Goal: Book appointment/travel/reservation

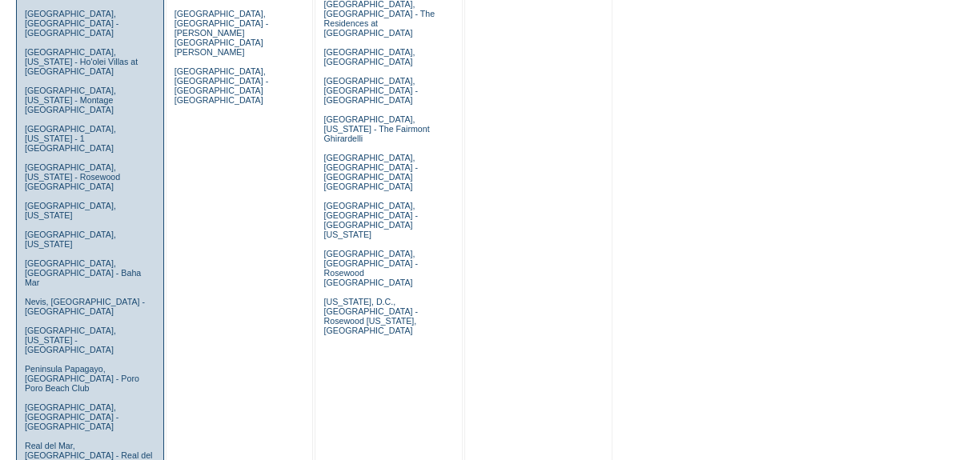
scroll to position [945, 0]
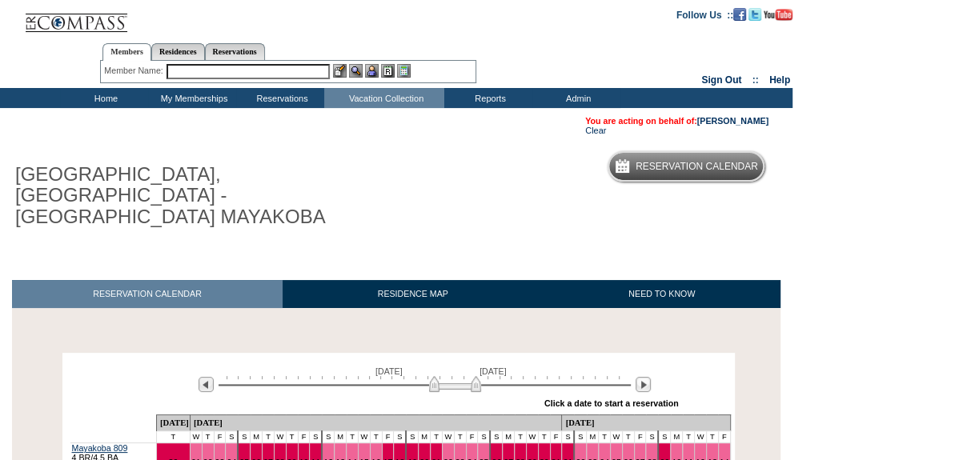
drag, startPoint x: 359, startPoint y: 363, endPoint x: 450, endPoint y: 361, distance: 90.5
click at [450, 376] on img at bounding box center [455, 384] width 52 height 16
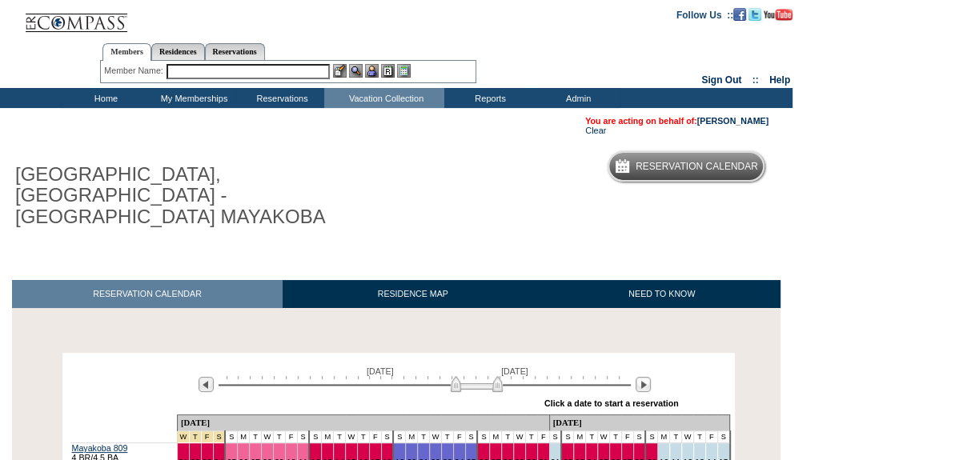
drag, startPoint x: 450, startPoint y: 361, endPoint x: 474, endPoint y: 358, distance: 24.1
click at [474, 376] on img at bounding box center [477, 384] width 52 height 16
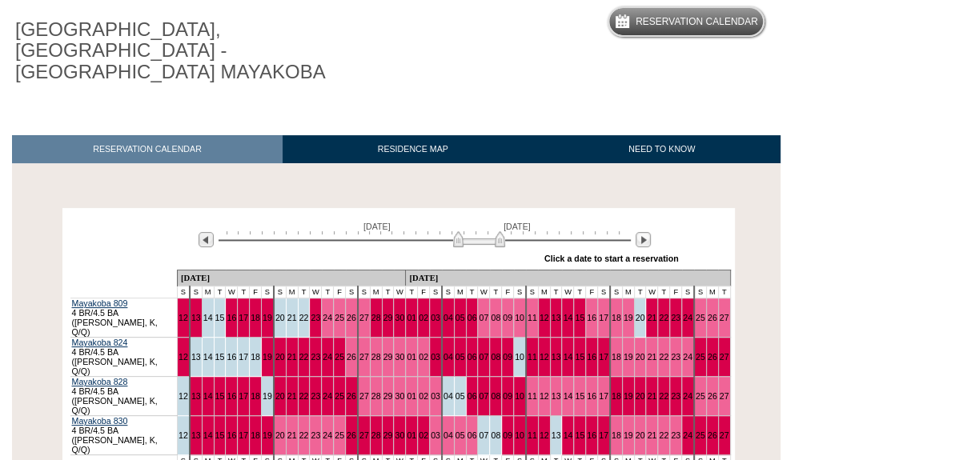
scroll to position [218, 0]
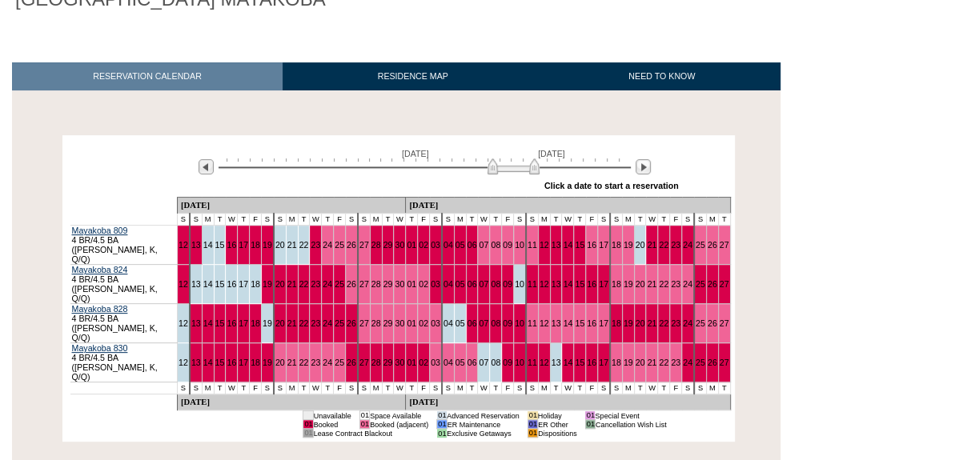
drag, startPoint x: 462, startPoint y: 151, endPoint x: 501, endPoint y: 147, distance: 39.4
click at [501, 158] on img at bounding box center [513, 166] width 52 height 16
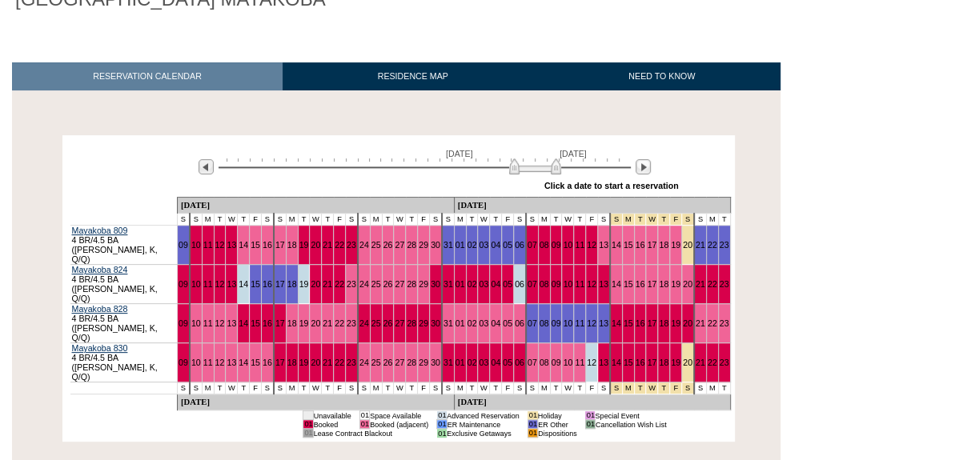
drag, startPoint x: 501, startPoint y: 147, endPoint x: 518, endPoint y: 146, distance: 16.9
click at [518, 158] on img at bounding box center [535, 166] width 52 height 16
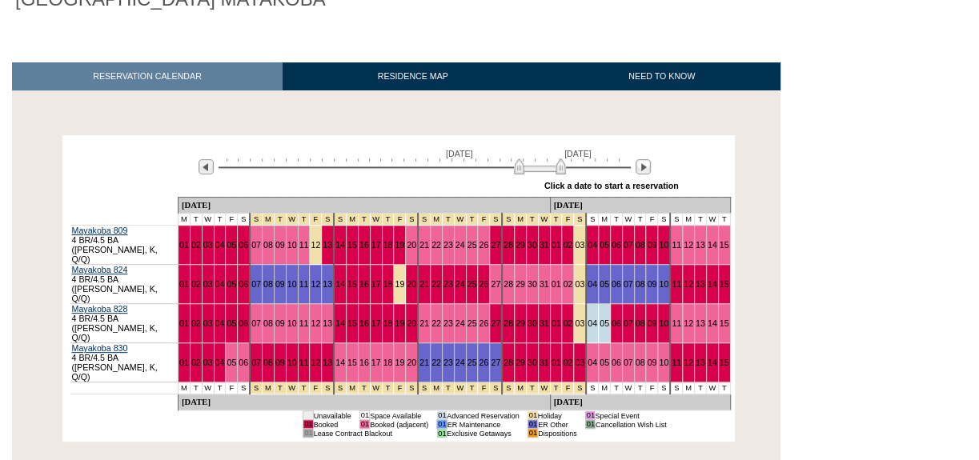
drag, startPoint x: 518, startPoint y: 146, endPoint x: 539, endPoint y: 143, distance: 21.7
click at [539, 158] on img at bounding box center [540, 166] width 52 height 16
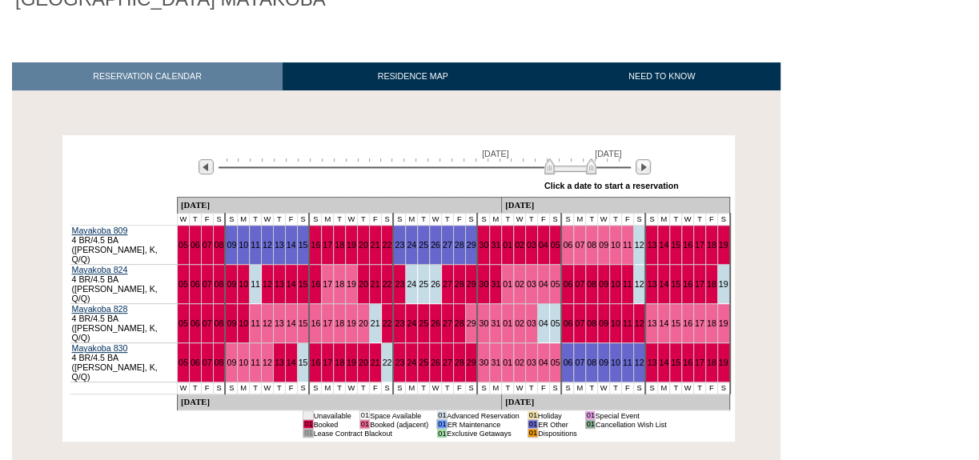
drag, startPoint x: 539, startPoint y: 151, endPoint x: 552, endPoint y: 150, distance: 13.7
click at [552, 158] on img at bounding box center [570, 166] width 52 height 16
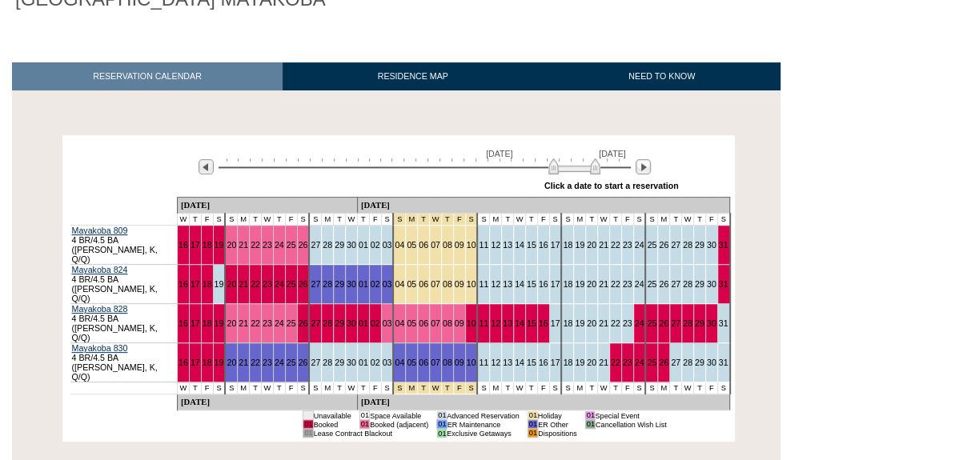
click at [556, 158] on img at bounding box center [574, 166] width 52 height 16
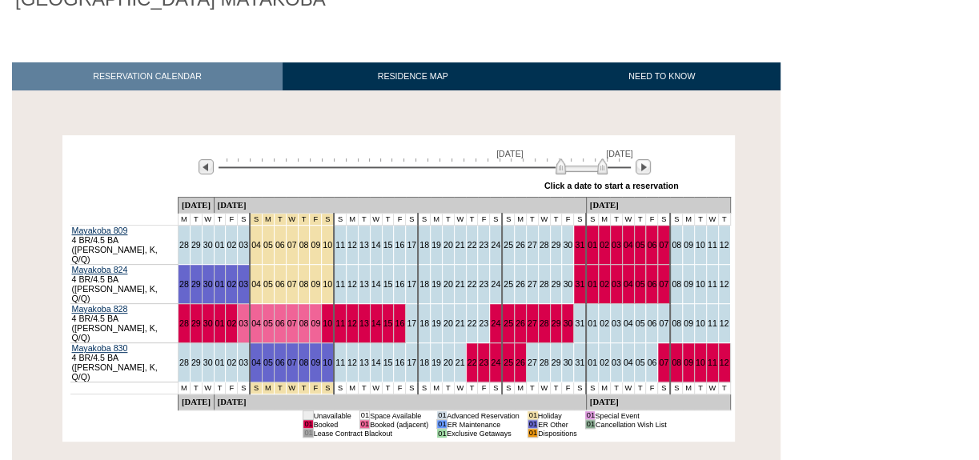
click at [564, 158] on img at bounding box center [581, 166] width 52 height 16
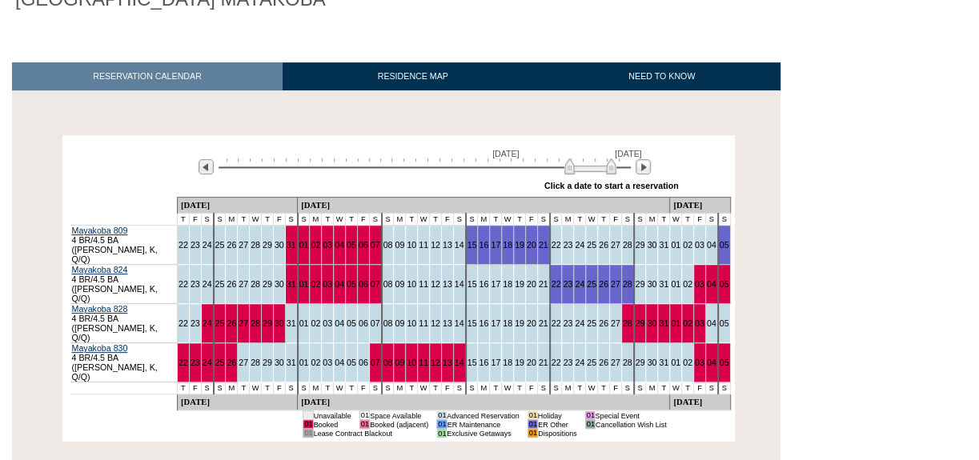
click at [572, 158] on img at bounding box center [590, 166] width 52 height 16
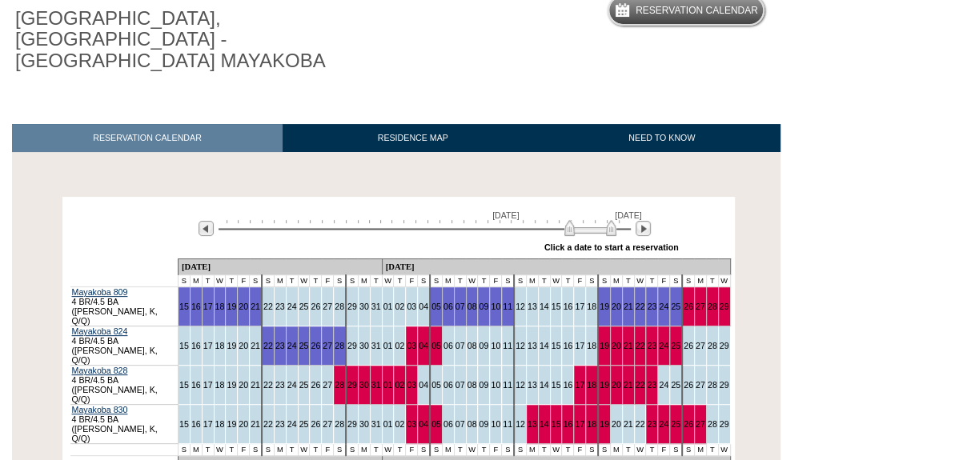
scroll to position [72, 0]
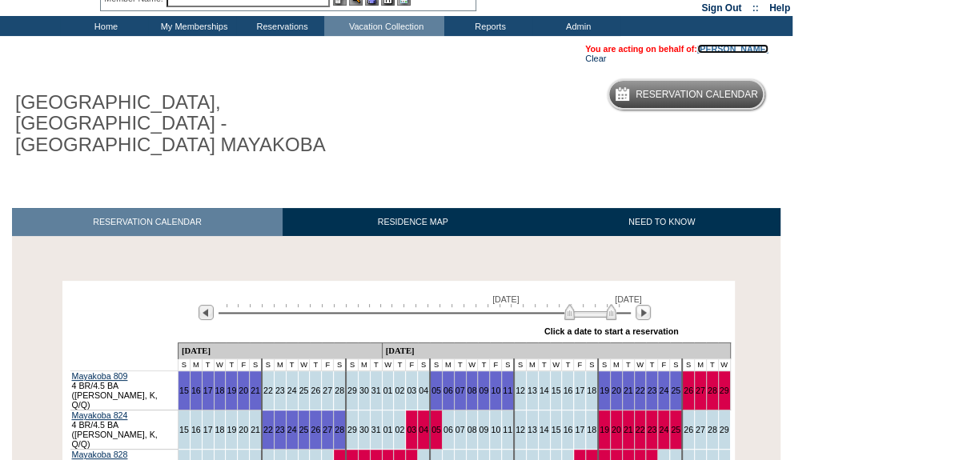
click at [703, 47] on link "[PERSON_NAME]" at bounding box center [732, 49] width 71 height 10
